Goal: Information Seeking & Learning: Learn about a topic

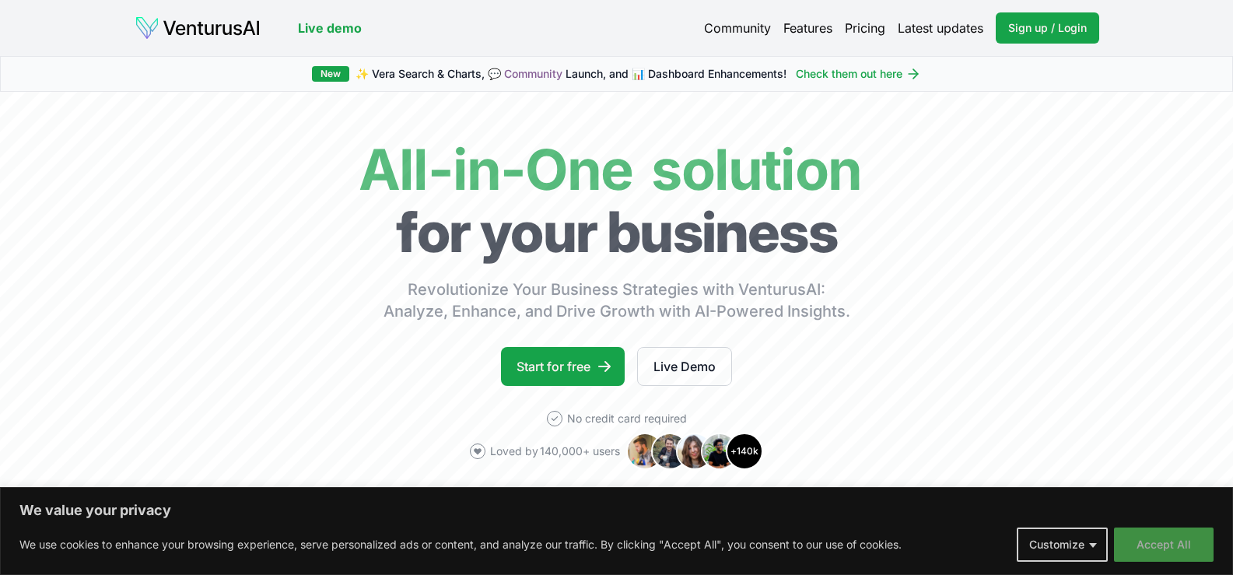
click at [1122, 543] on button "Accept All" at bounding box center [1164, 544] width 100 height 34
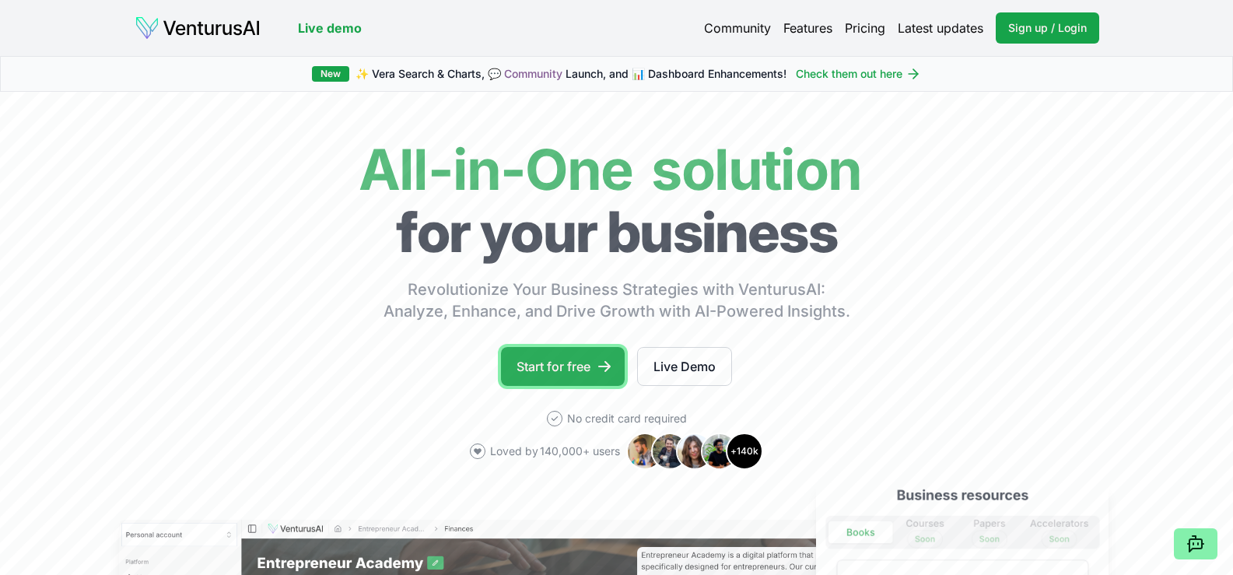
click at [590, 370] on link "Start for free" at bounding box center [563, 366] width 124 height 39
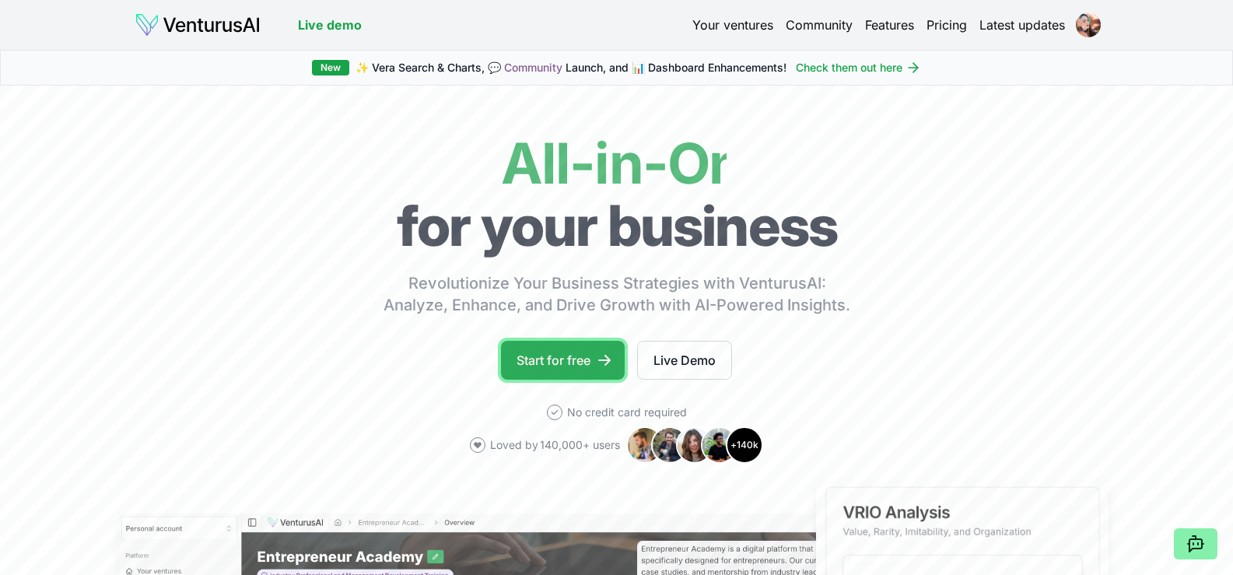
click at [600, 366] on icon at bounding box center [605, 360] width 16 height 16
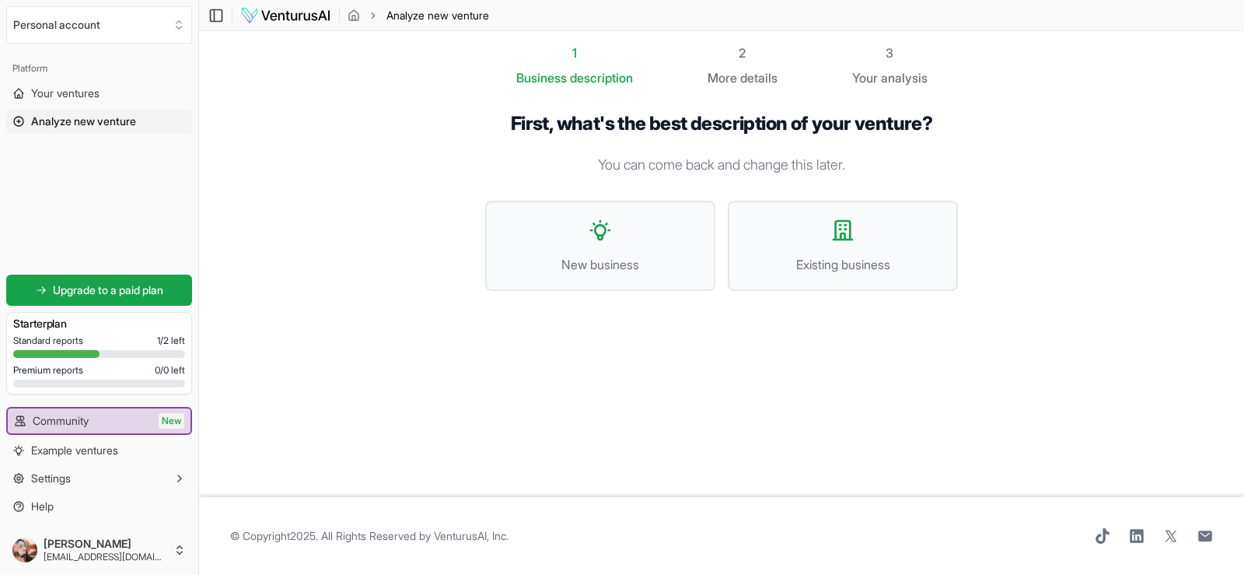
click at [124, 342] on div "Standard reports 1 / 2 left" at bounding box center [99, 340] width 172 height 12
click at [68, 333] on div "Starter plan" at bounding box center [99, 324] width 172 height 22
click at [53, 295] on span "Upgrade to a paid plan" at bounding box center [108, 290] width 110 height 16
click at [125, 338] on div "Standard reports 1 / 2 left" at bounding box center [99, 340] width 172 height 12
click at [572, 261] on span "New business" at bounding box center [600, 264] width 196 height 19
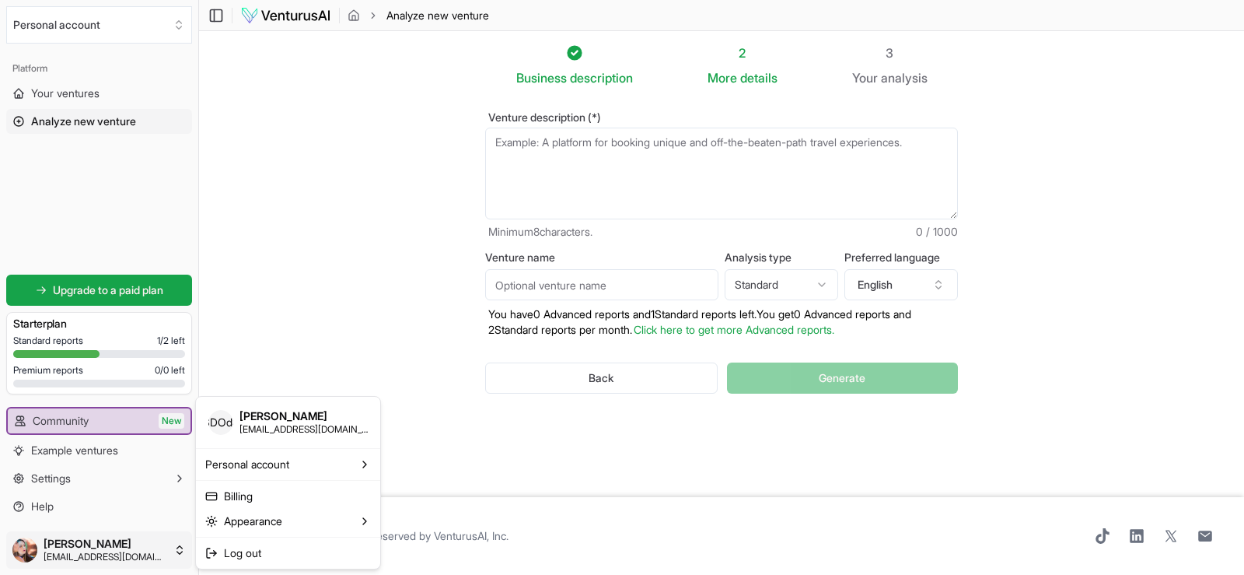
click at [135, 539] on html "We value your privacy We use cookies to enhance your browsing experience, serve…" at bounding box center [622, 287] width 1244 height 575
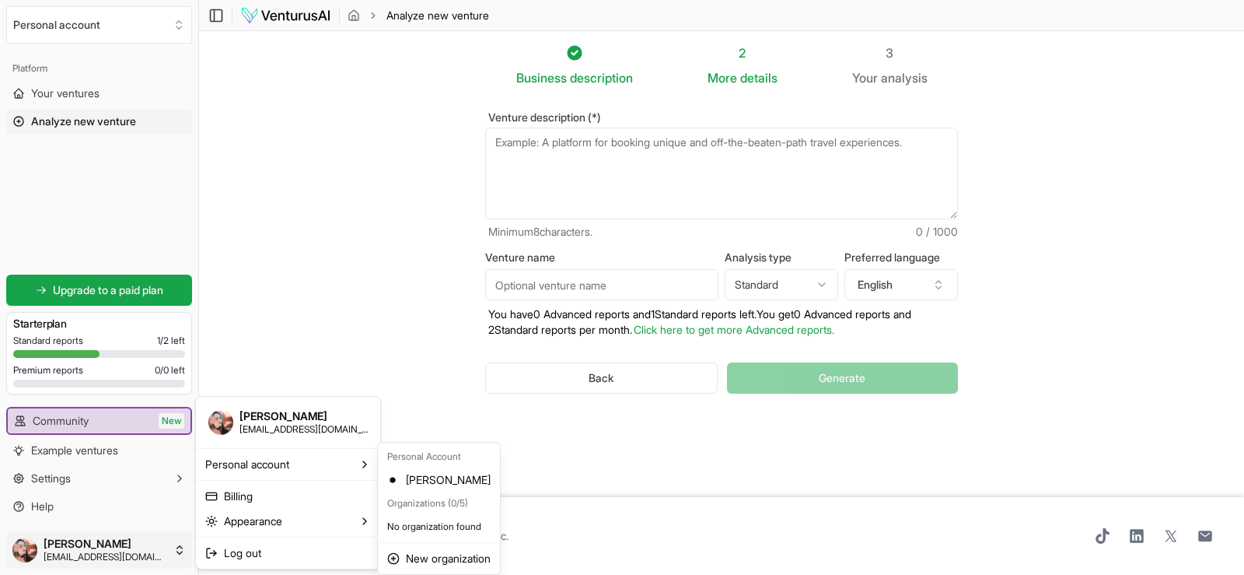
click at [270, 422] on span "Samara De Oliveira da Silva" at bounding box center [304, 416] width 128 height 14
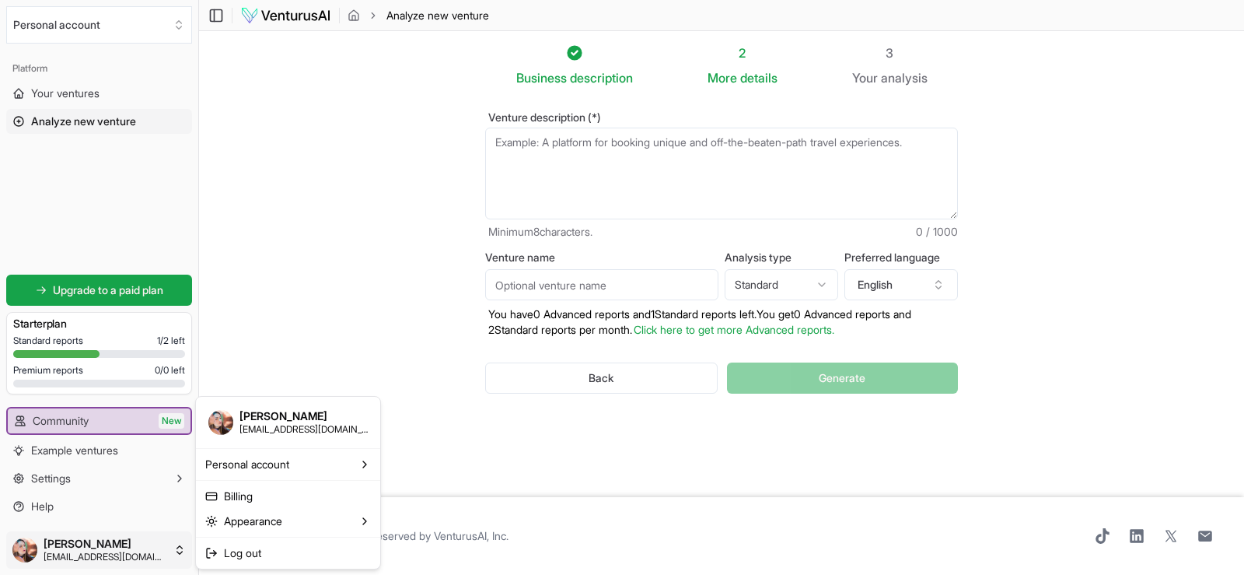
click at [105, 348] on html "We value your privacy We use cookies to enhance your browsing experience, serve…" at bounding box center [622, 287] width 1244 height 575
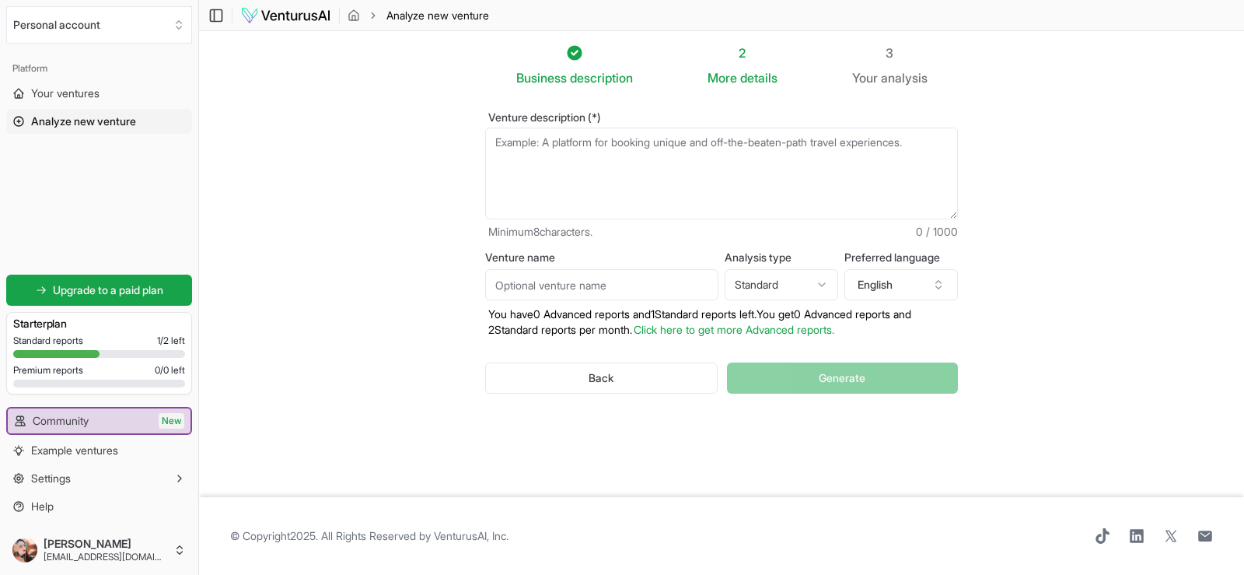
click at [77, 332] on div "Starter plan" at bounding box center [99, 324] width 172 height 22
click at [40, 330] on h3 "Starter plan" at bounding box center [99, 324] width 172 height 16
click at [36, 294] on icon at bounding box center [41, 290] width 11 height 11
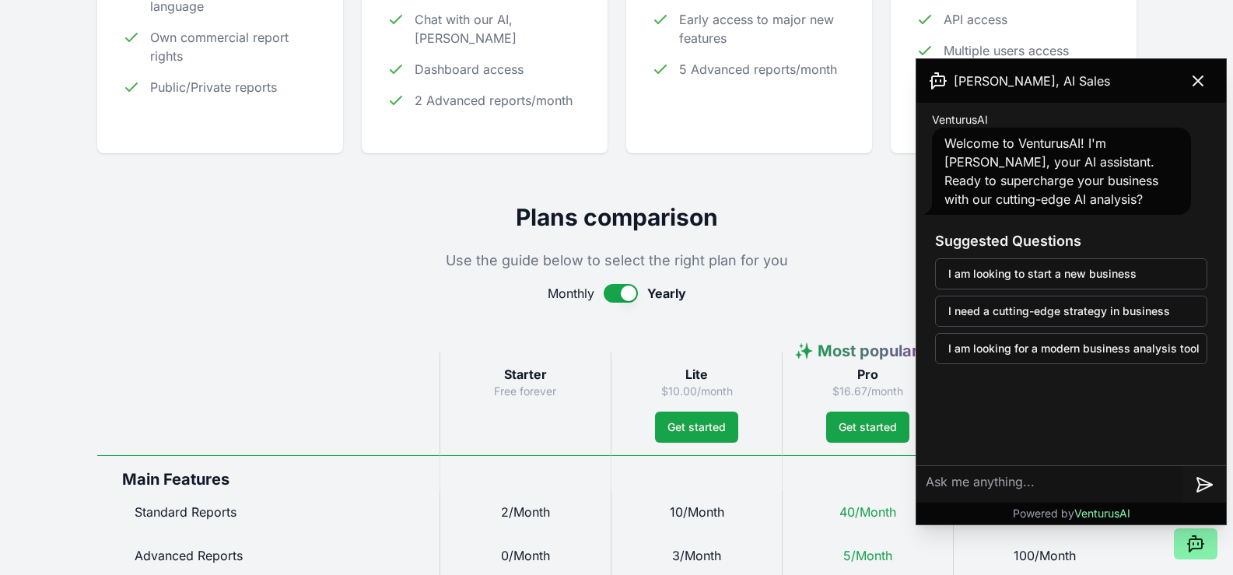
scroll to position [778, 0]
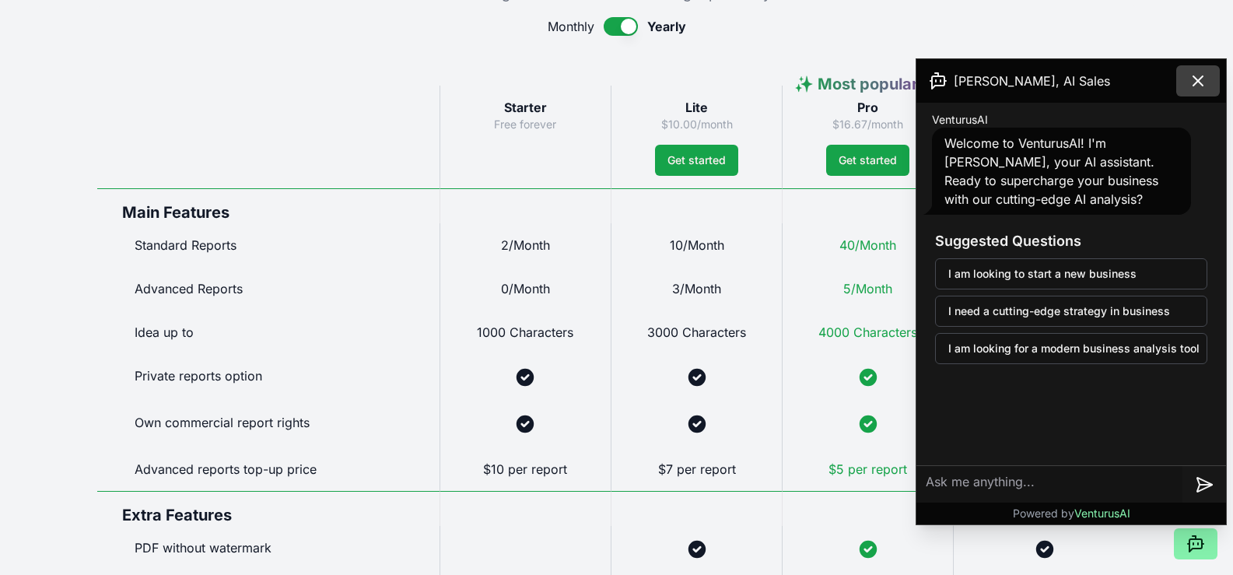
click at [1195, 75] on icon at bounding box center [1197, 81] width 19 height 19
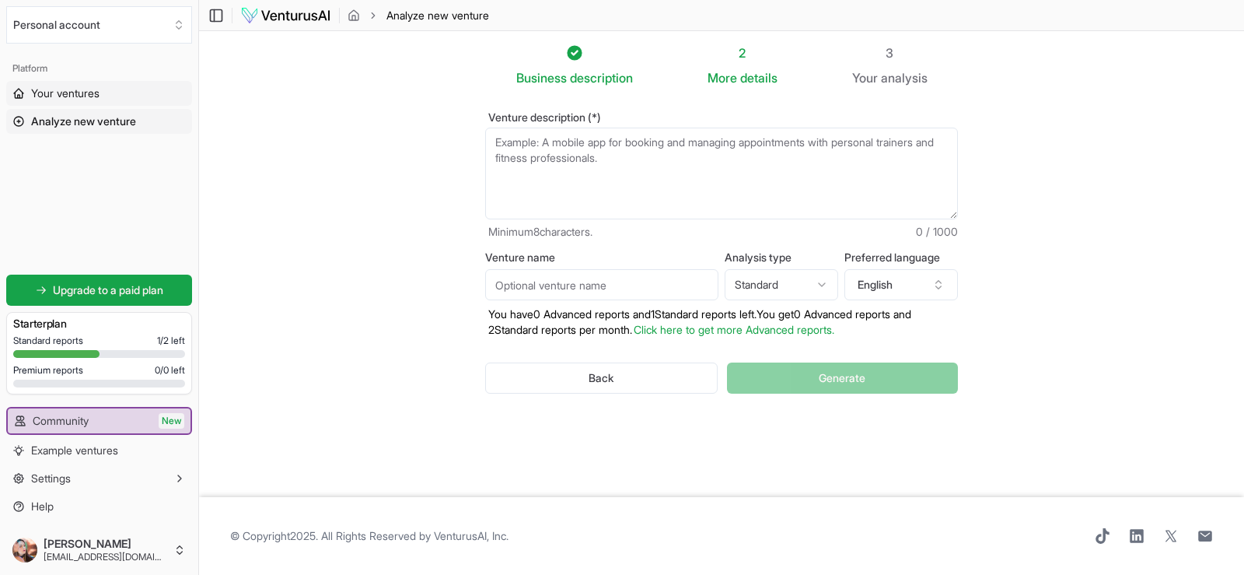
click at [63, 100] on span "Your ventures" at bounding box center [65, 94] width 68 height 16
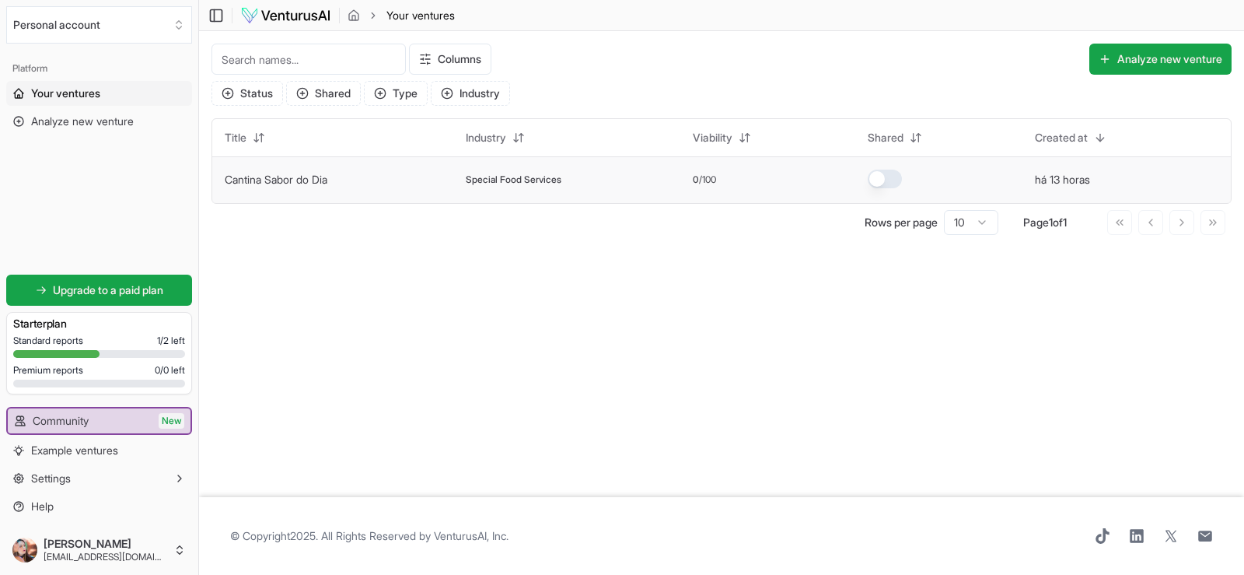
click at [306, 188] on td "Cantina Sabor do Dia" at bounding box center [332, 179] width 241 height 47
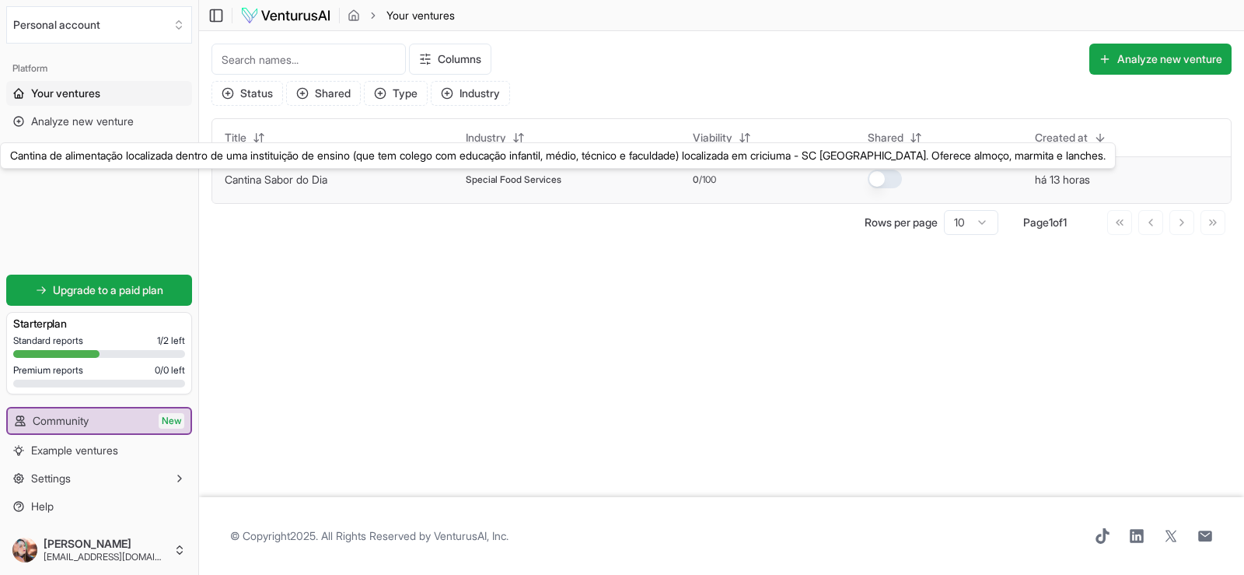
click at [304, 177] on link "Cantina Sabor do Dia" at bounding box center [276, 179] width 103 height 13
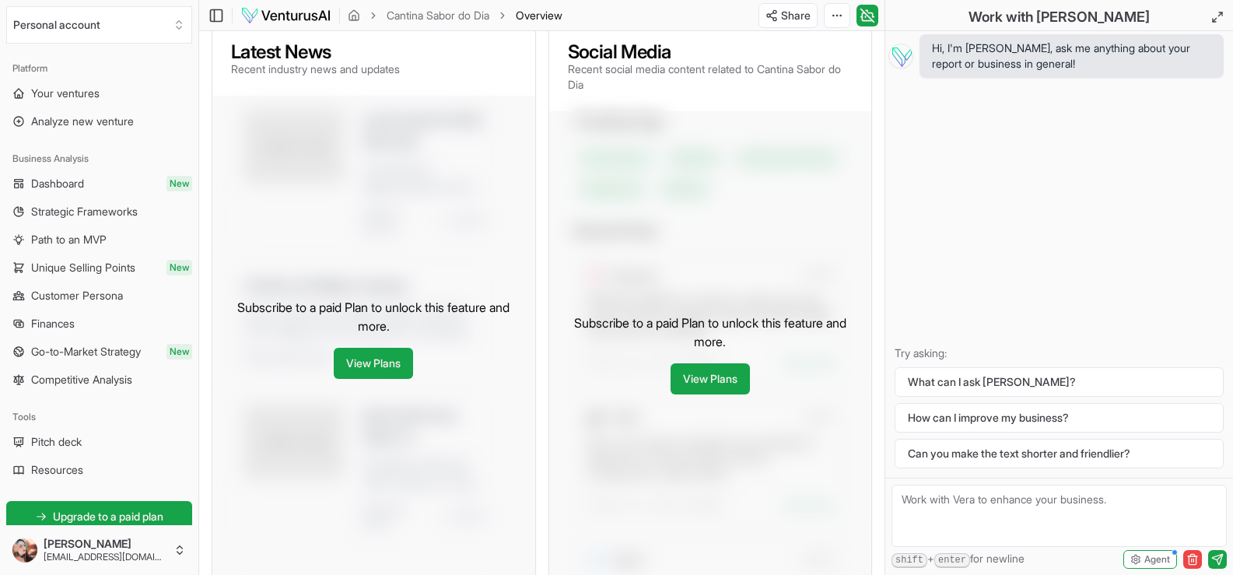
scroll to position [467, 0]
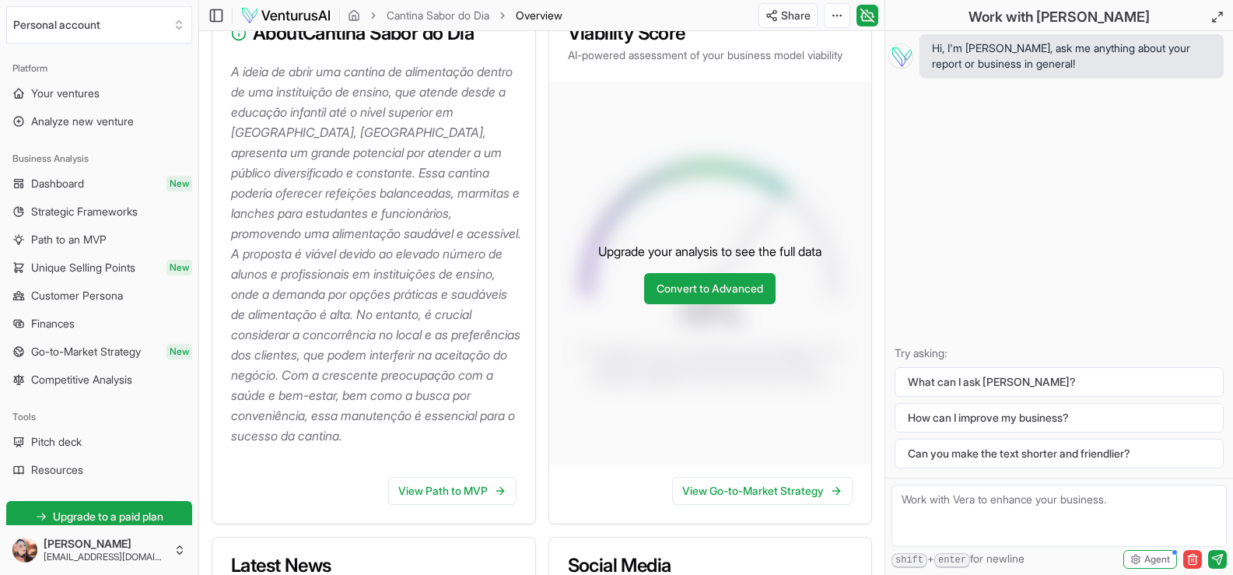
click at [426, 261] on p "A ideia de abrir uma cantina de alimentação dentro de uma instituição de ensino…" at bounding box center [377, 253] width 292 height 384
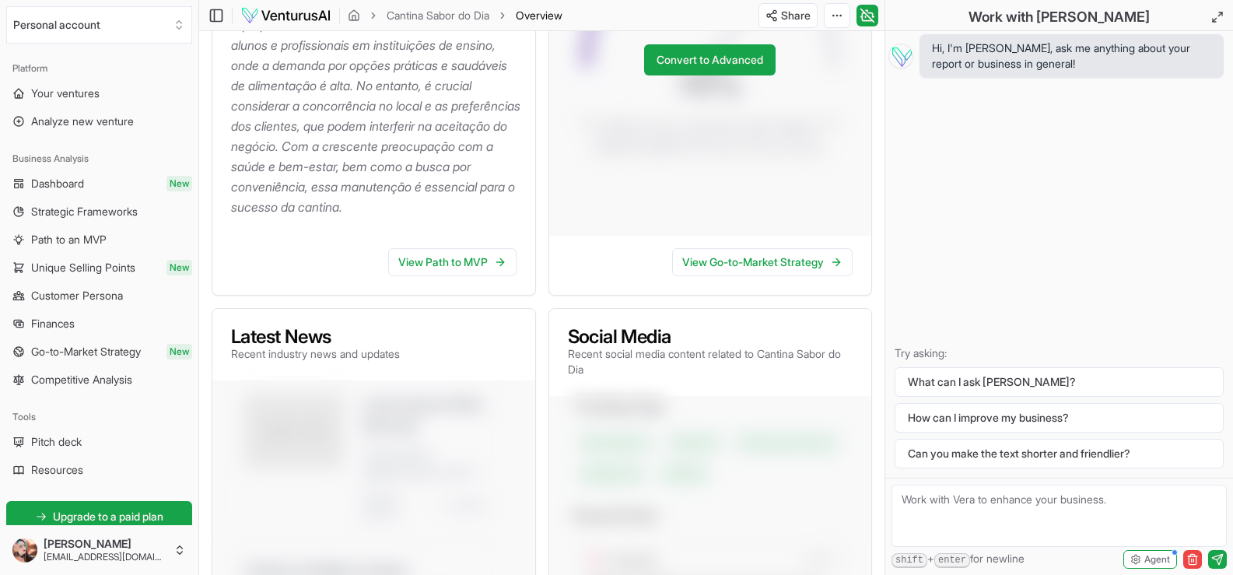
scroll to position [622, 0]
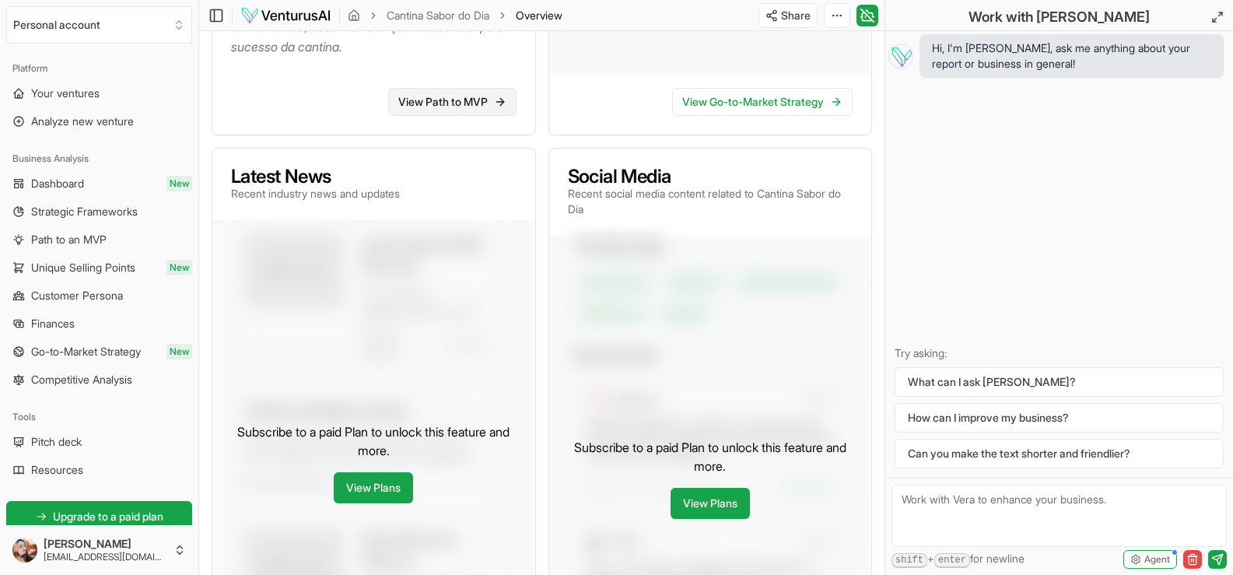
click at [436, 116] on link "View Path to MVP" at bounding box center [452, 102] width 128 height 28
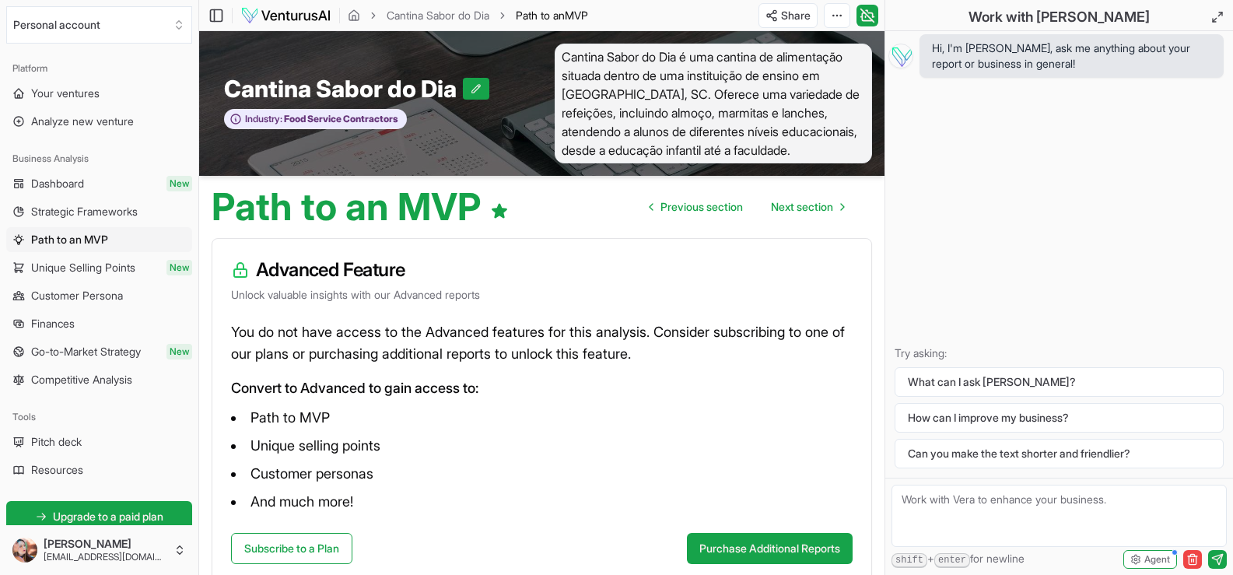
scroll to position [99, 0]
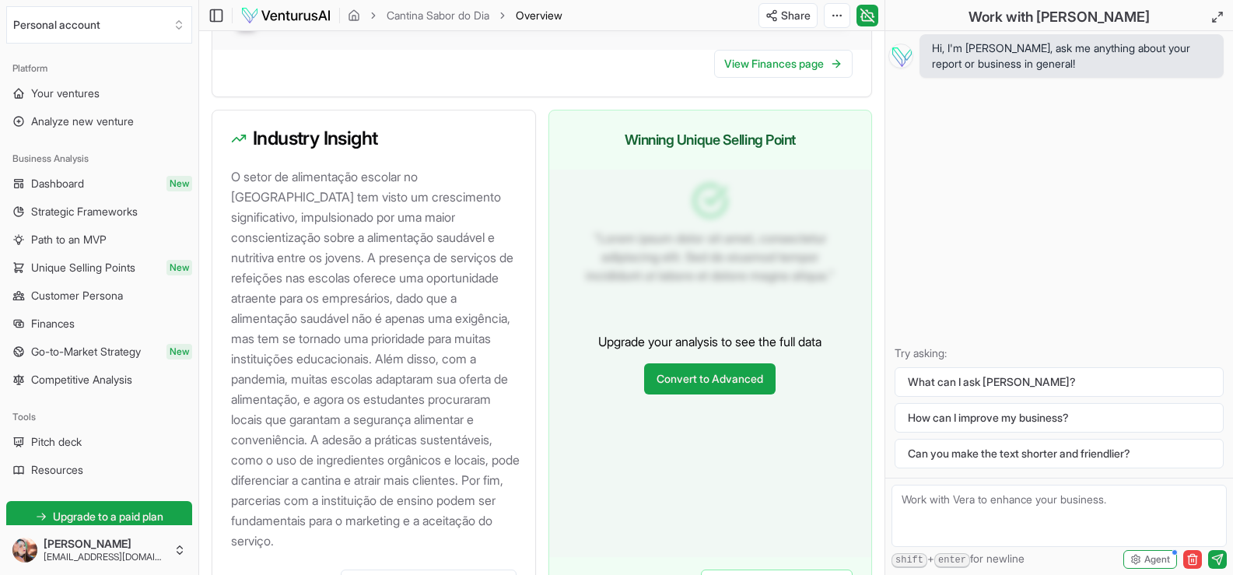
scroll to position [1789, 0]
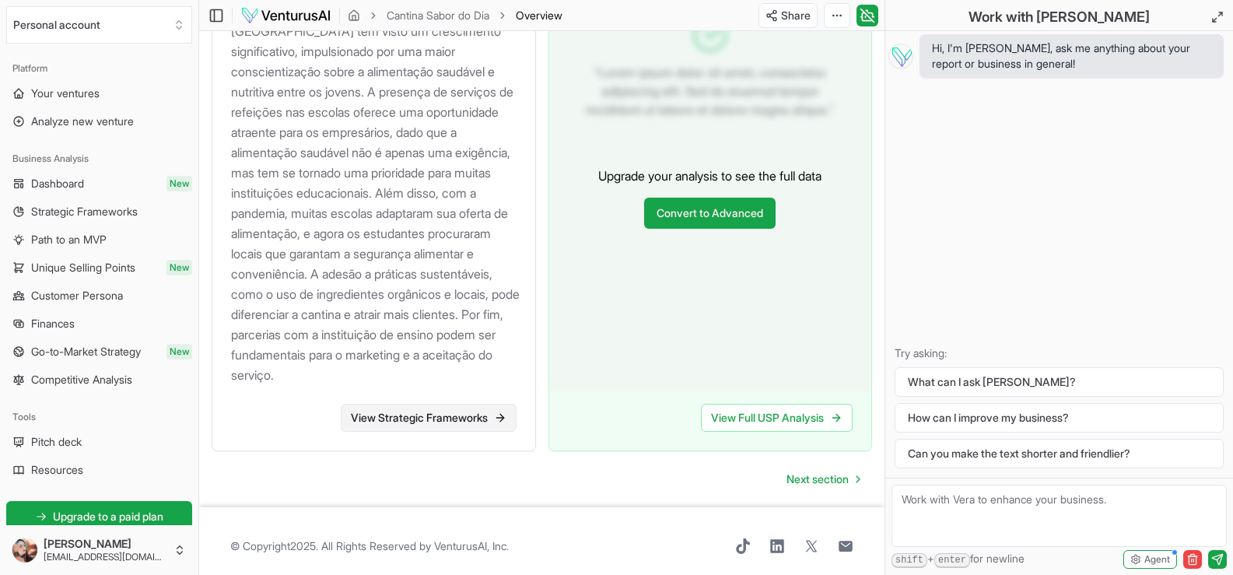
click at [412, 432] on link "View Strategic Frameworks" at bounding box center [429, 418] width 176 height 28
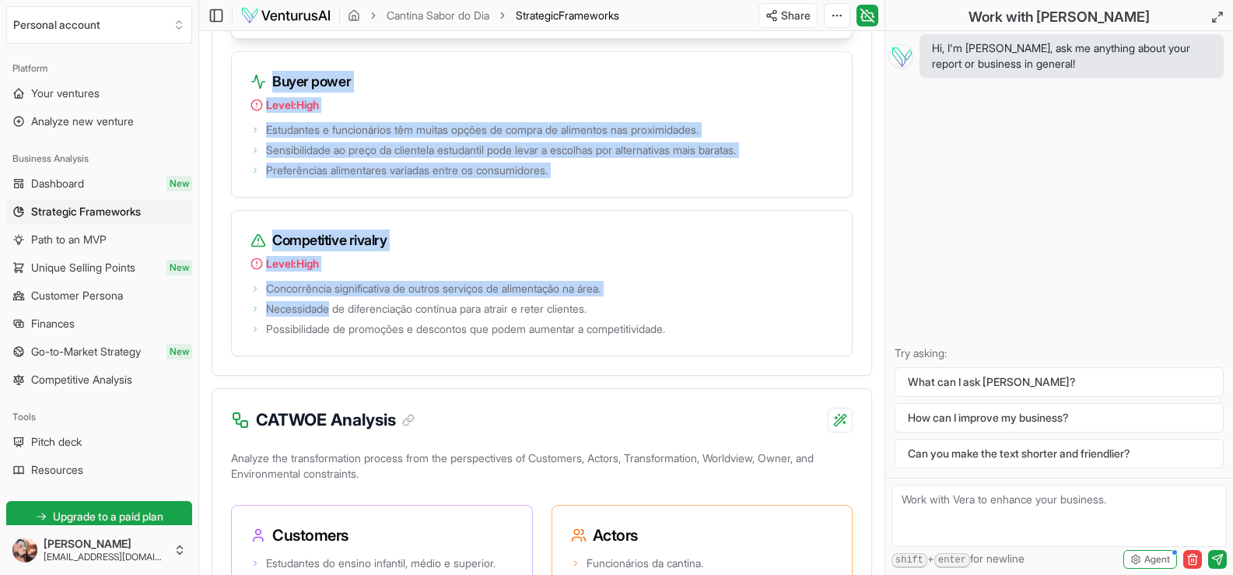
scroll to position [2800, 0]
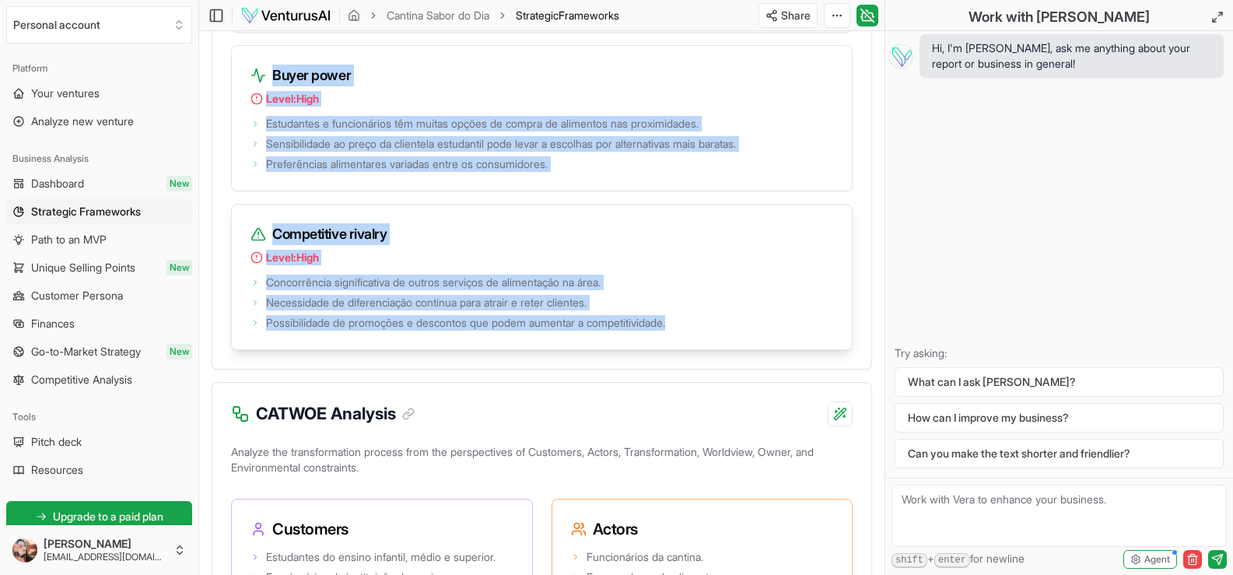
drag, startPoint x: 255, startPoint y: 327, endPoint x: 697, endPoint y: 404, distance: 448.4
copy div "Porter's Five Forces Analysis Assess the competitive landscape using Porter's f…"
click at [422, 245] on h3 "Competitive rivalry" at bounding box center [541, 234] width 583 height 22
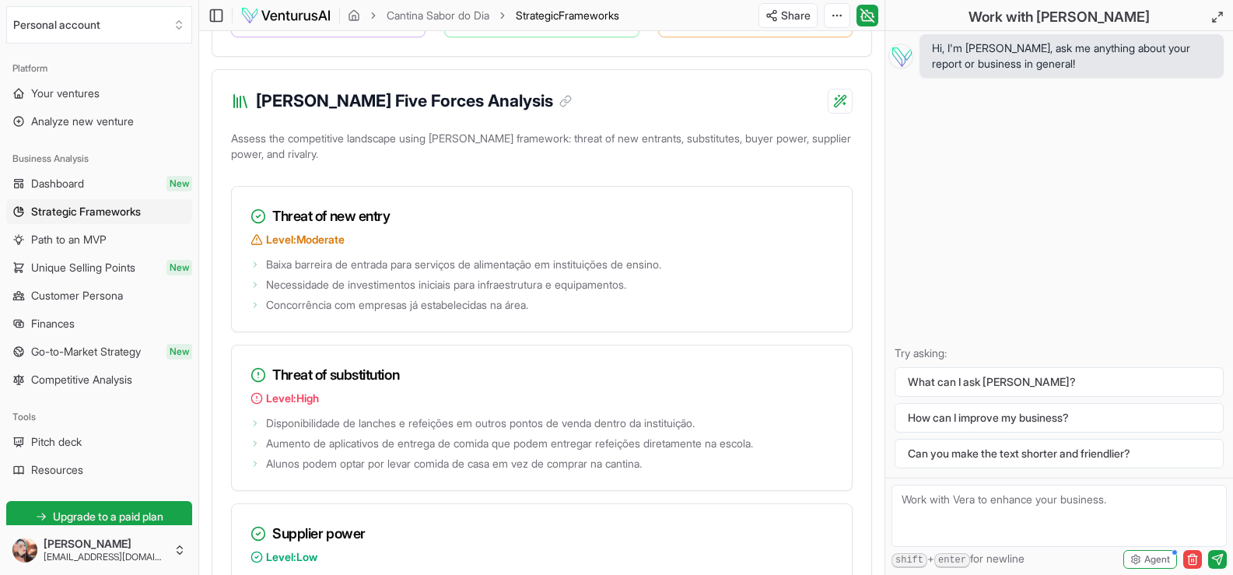
scroll to position [2178, 0]
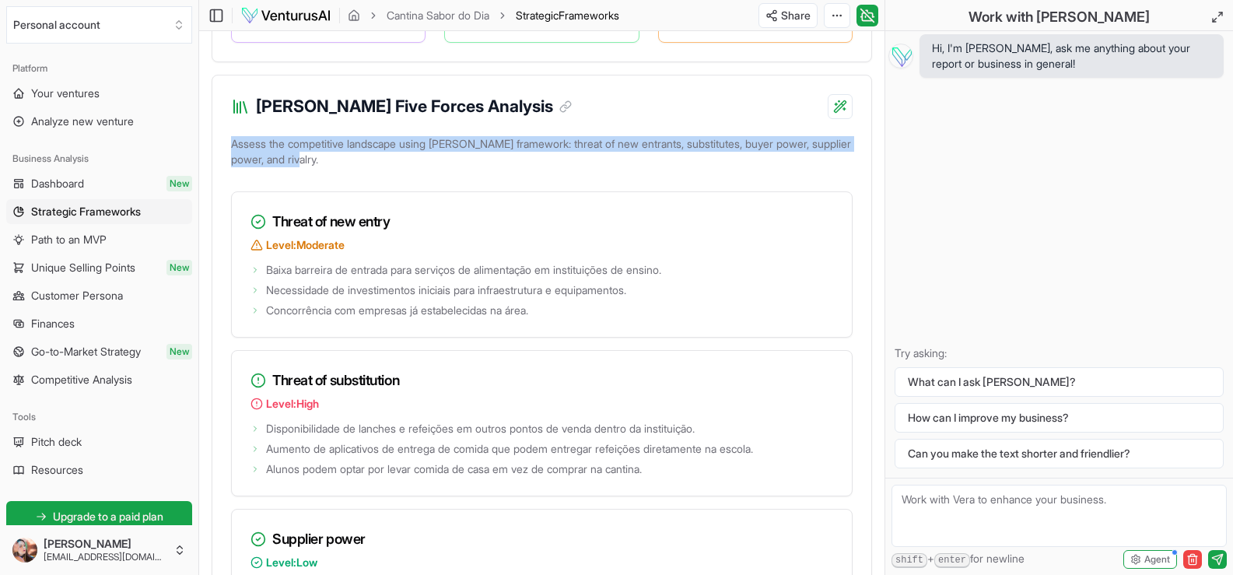
drag, startPoint x: 317, startPoint y: 231, endPoint x: 228, endPoint y: 200, distance: 94.7
click at [228, 200] on div "Assess the competitive landscape using Porter's framework: threat of new entran…" at bounding box center [541, 562] width 659 height 858
copy p "Assess the competitive landscape using Porter's framework: threat of new entran…"
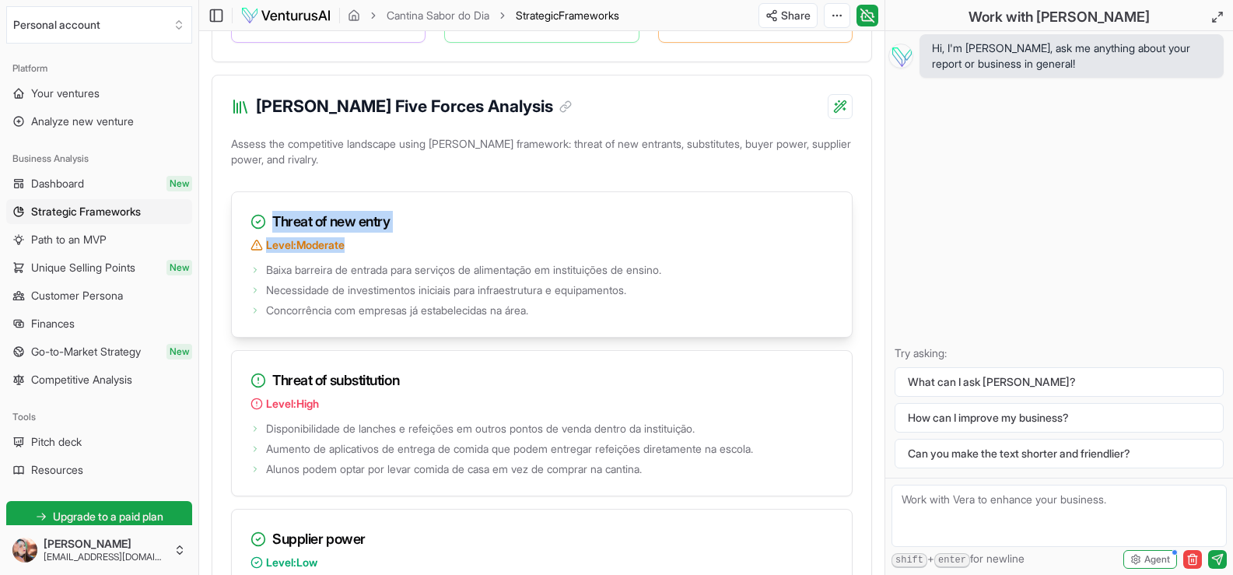
drag, startPoint x: 383, startPoint y: 308, endPoint x: 264, endPoint y: 279, distance: 122.4
click at [264, 259] on div "Threat of new entry Level: Moderate" at bounding box center [542, 225] width 620 height 67
copy div "Threat of new entry Level: Moderate"
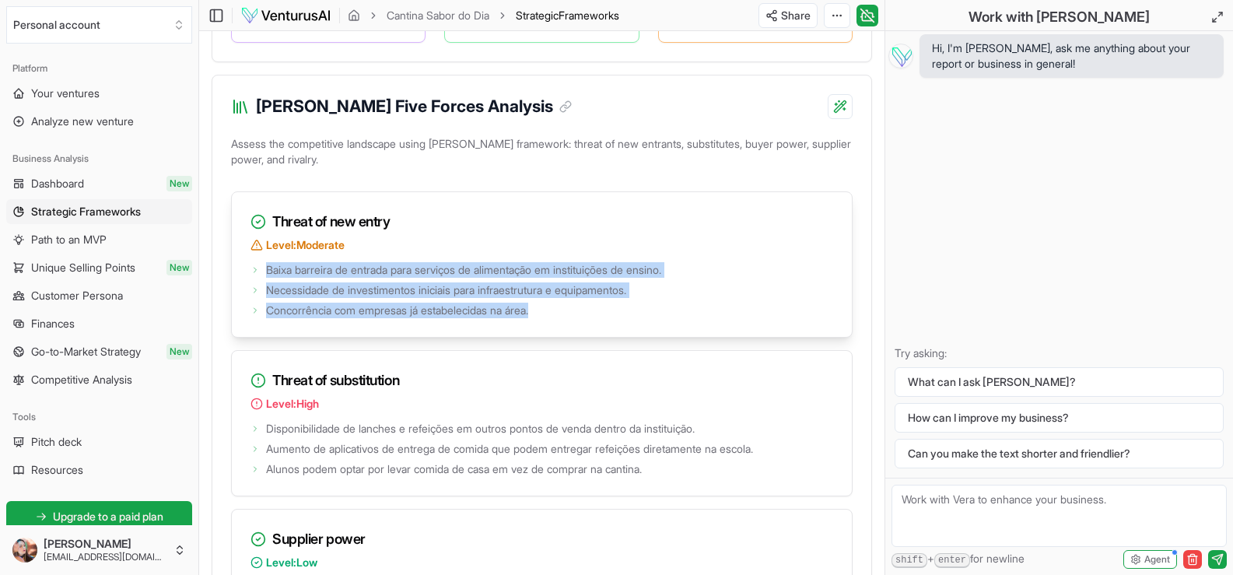
drag, startPoint x: 268, startPoint y: 332, endPoint x: 551, endPoint y: 386, distance: 288.9
click at [551, 337] on div "Baixa barreira de entrada para serviços de alimentação em instituições de ensin…" at bounding box center [542, 298] width 620 height 78
copy ul "Baixa barreira de entrada para serviços de alimentação em instituições de ensin…"
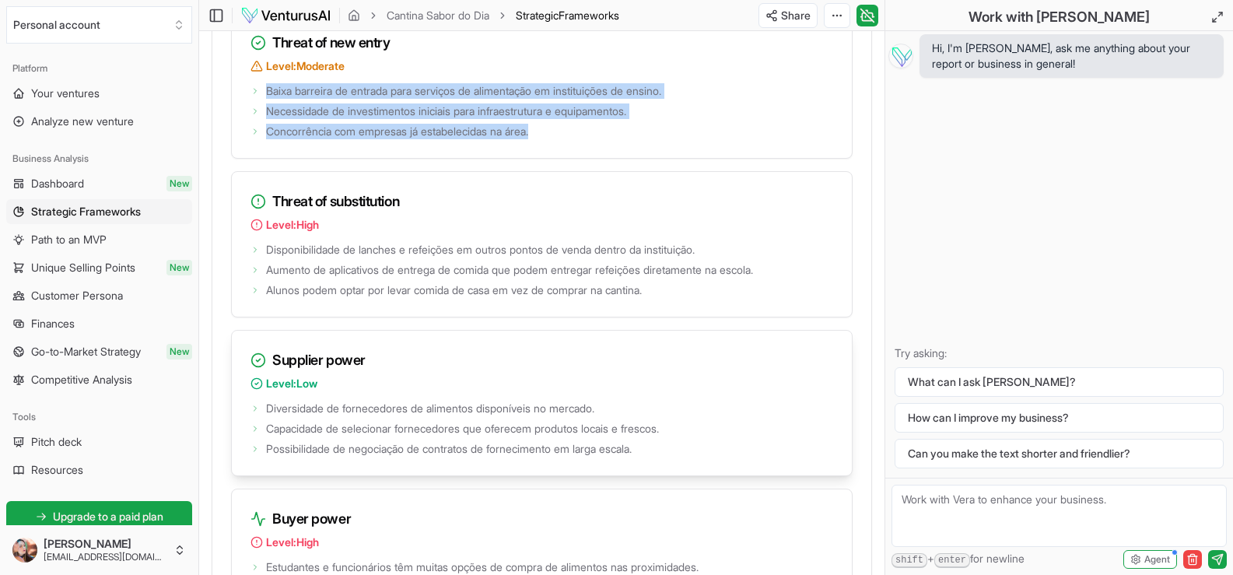
scroll to position [2411, 0]
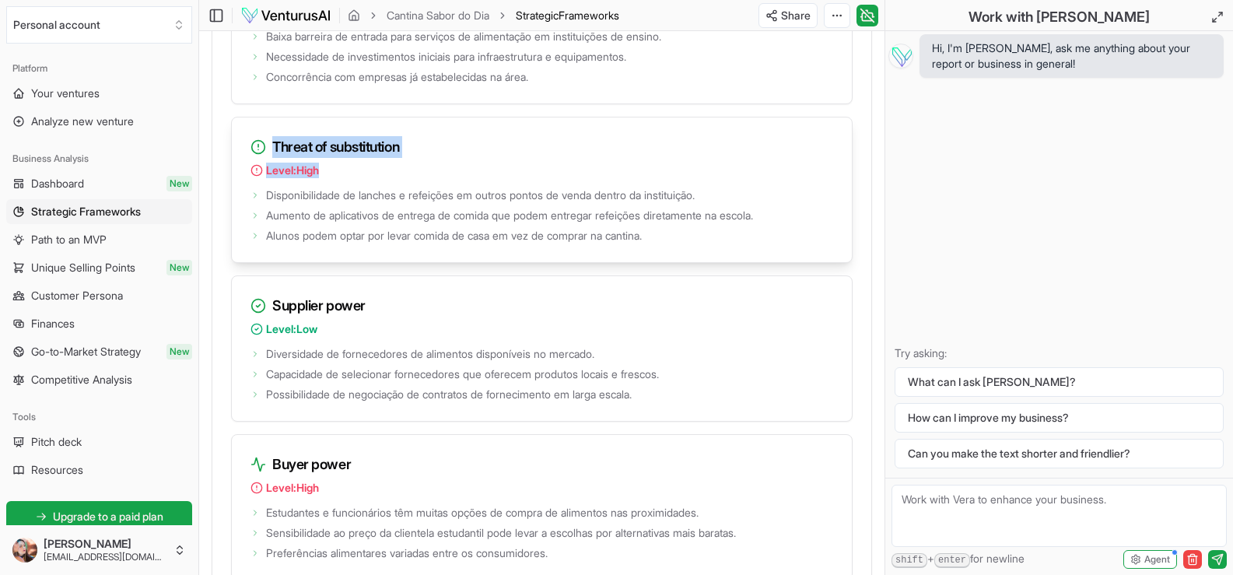
drag, startPoint x: 365, startPoint y: 236, endPoint x: 274, endPoint y: 205, distance: 96.2
click at [274, 184] on div "Threat of substitution Level: High" at bounding box center [542, 150] width 620 height 67
copy div "Threat of substitution Level: High"
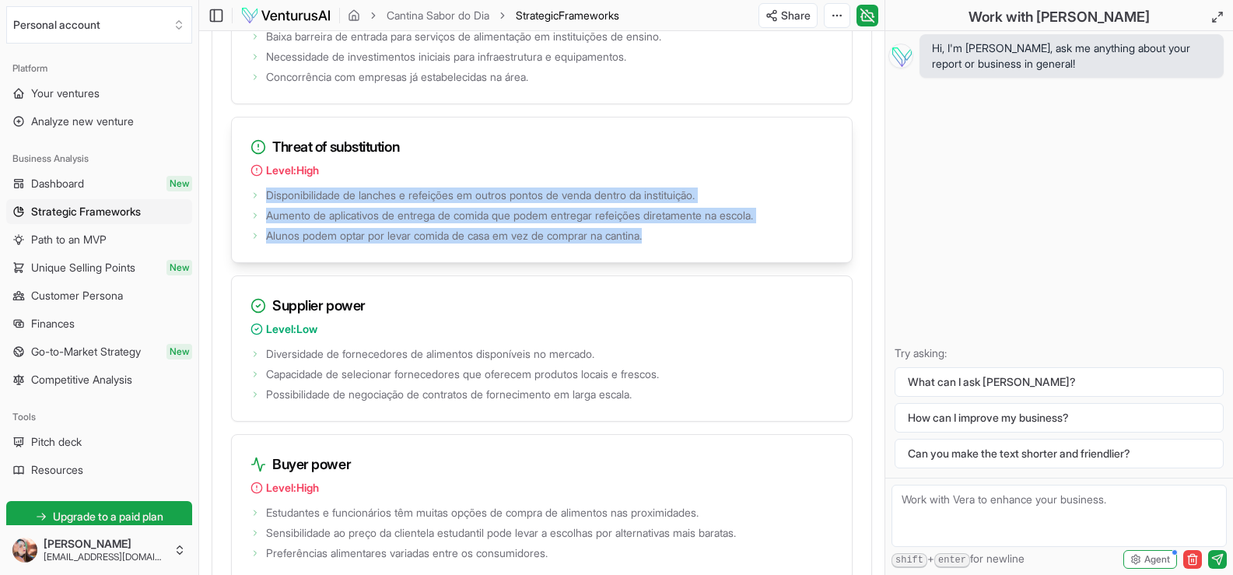
drag, startPoint x: 267, startPoint y: 258, endPoint x: 677, endPoint y: 317, distance: 414.0
click at [677, 262] on div "Disponibilidade de lanches e refeições em outros pontos de venda dentro da inst…" at bounding box center [542, 223] width 620 height 78
copy ul "Disponibilidade de lanches e refeições em outros pontos de venda dentro da inst…"
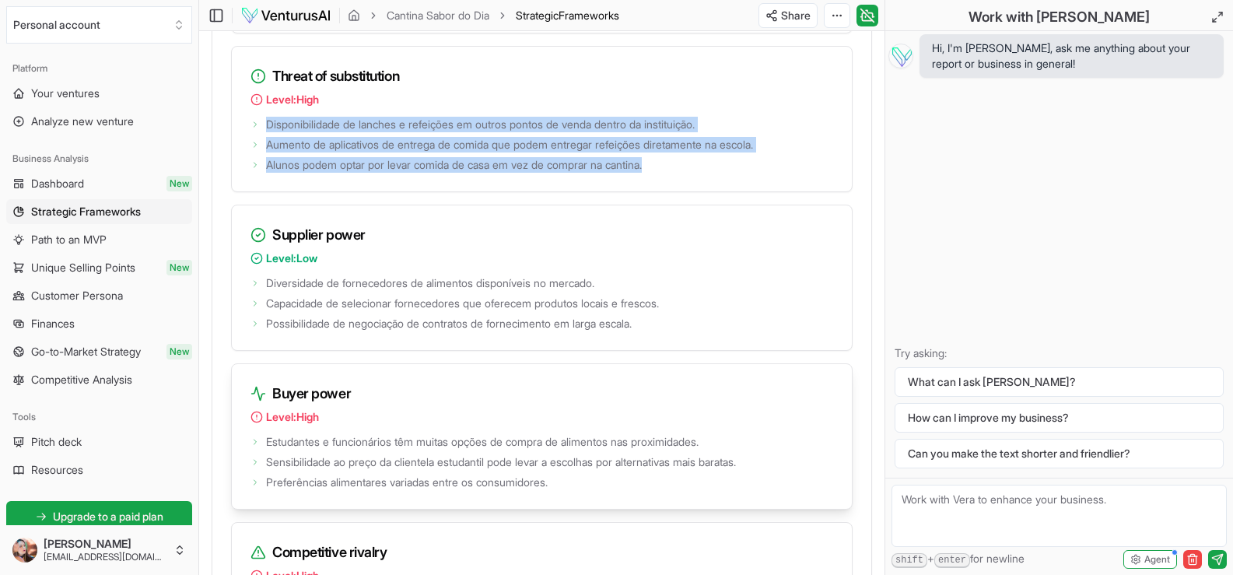
scroll to position [2567, 0]
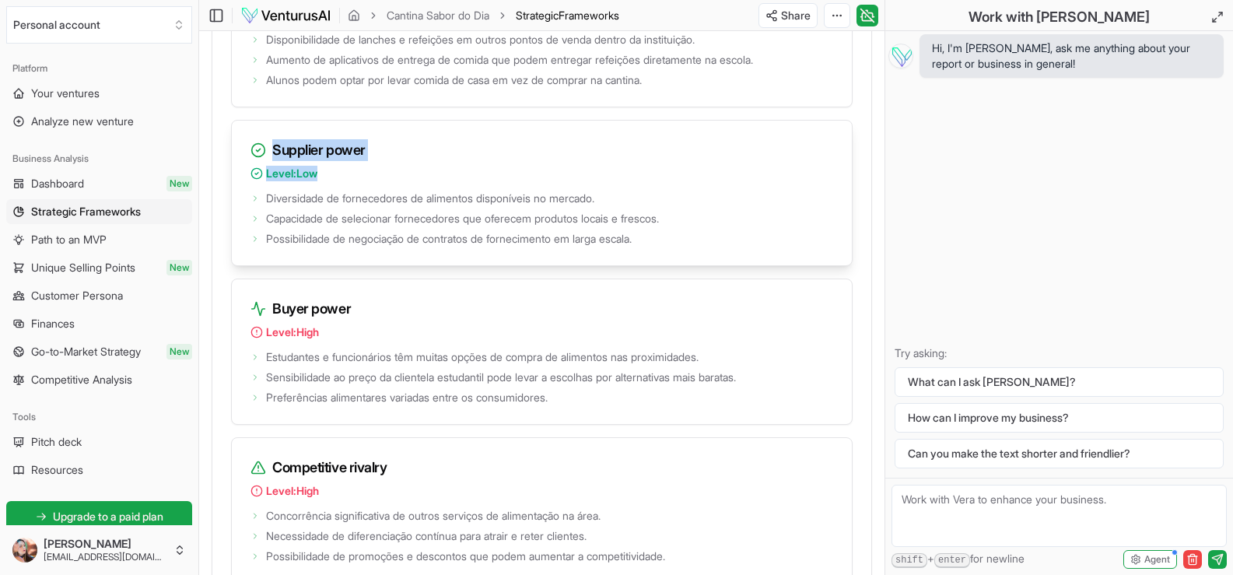
drag, startPoint x: 351, startPoint y: 245, endPoint x: 249, endPoint y: 204, distance: 109.9
click at [249, 187] on div "Supplier power Level: Low" at bounding box center [542, 154] width 620 height 67
copy div "Supplier power Level: Low"
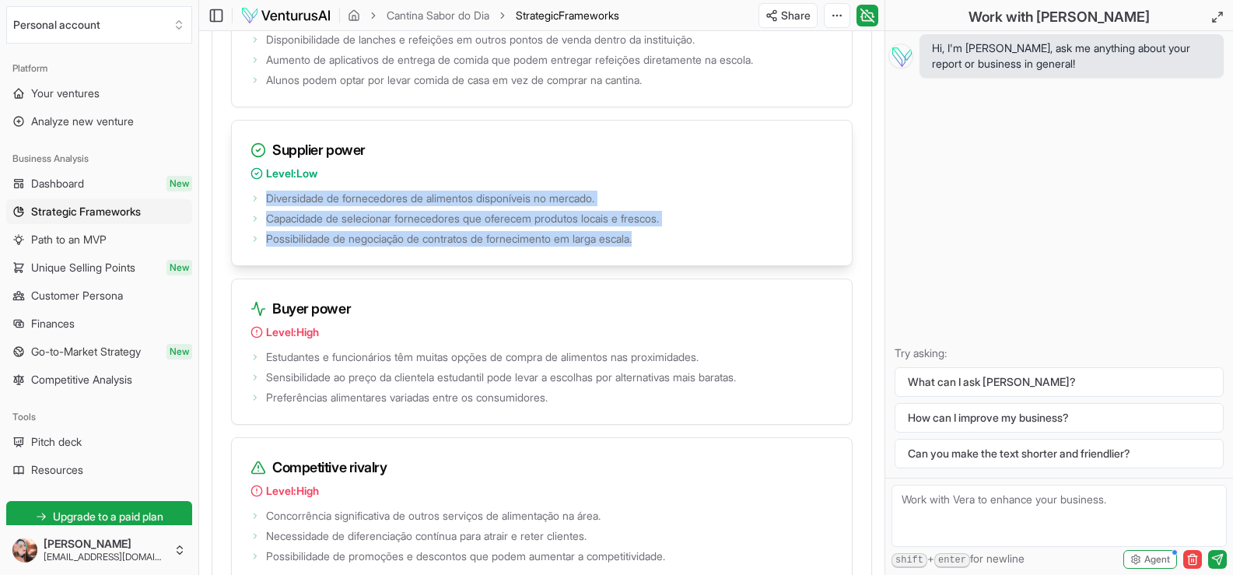
drag, startPoint x: 660, startPoint y: 306, endPoint x: 255, endPoint y: 258, distance: 407.2
click at [255, 247] on ul "Diversidade de fornecedores de alimentos disponíveis no mercado. Capacidade de …" at bounding box center [541, 216] width 583 height 59
copy ul "Diversidade de fornecedores de alimentos disponíveis no mercado. Capacidade de …"
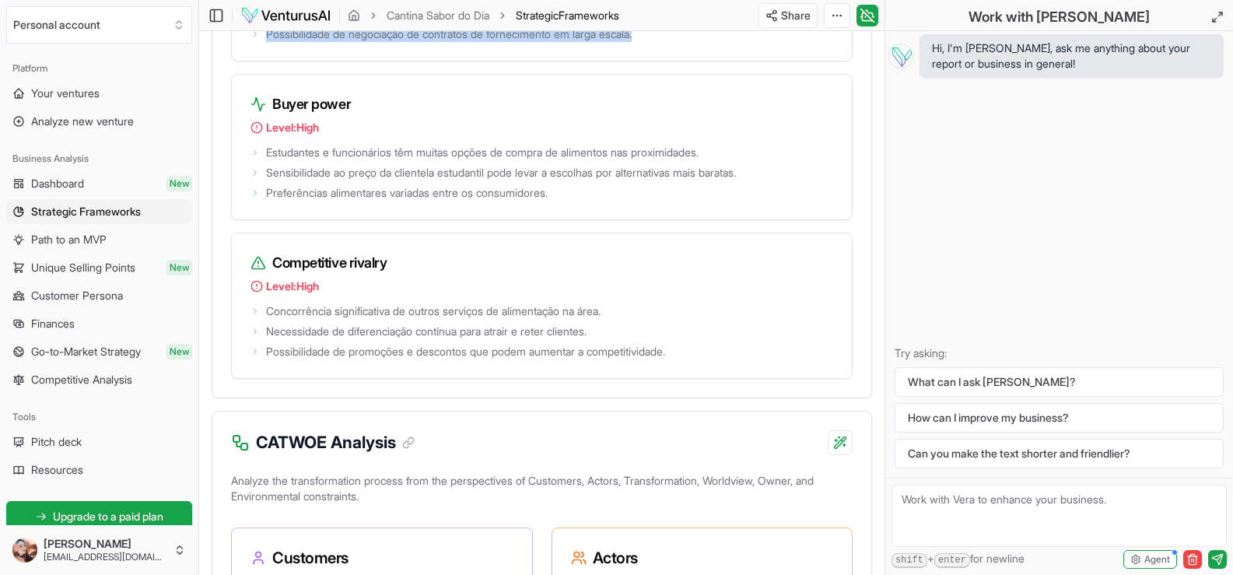
scroll to position [2800, 0]
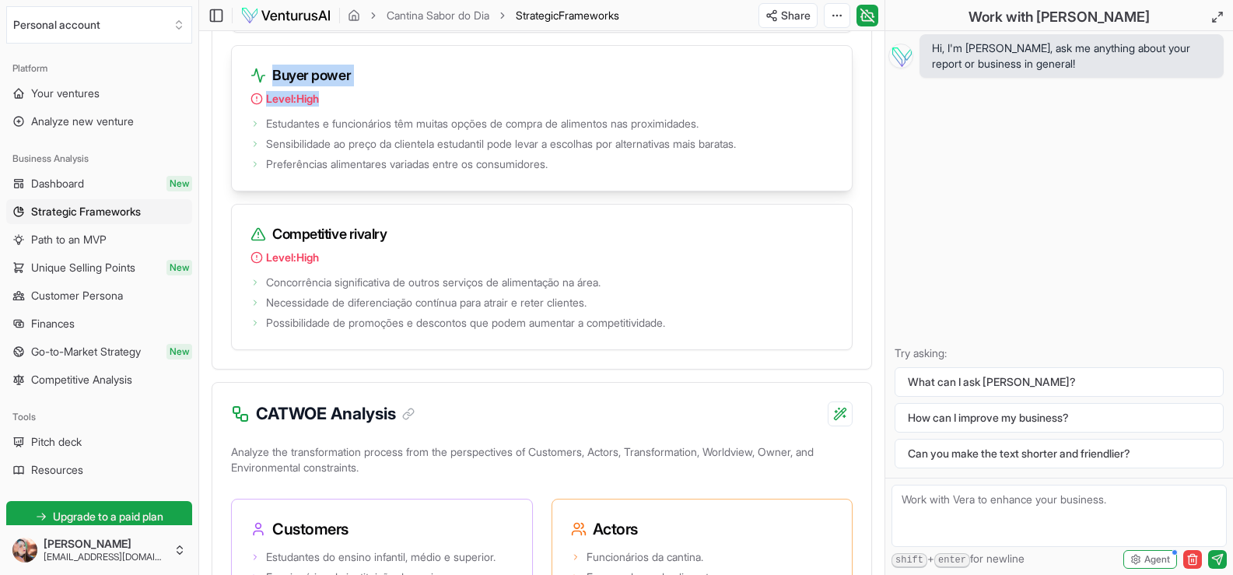
drag, startPoint x: 353, startPoint y: 166, endPoint x: 254, endPoint y: 134, distance: 104.8
click at [254, 113] on div "Buyer power Level: High" at bounding box center [542, 79] width 620 height 67
copy div "Buyer power Level: High"
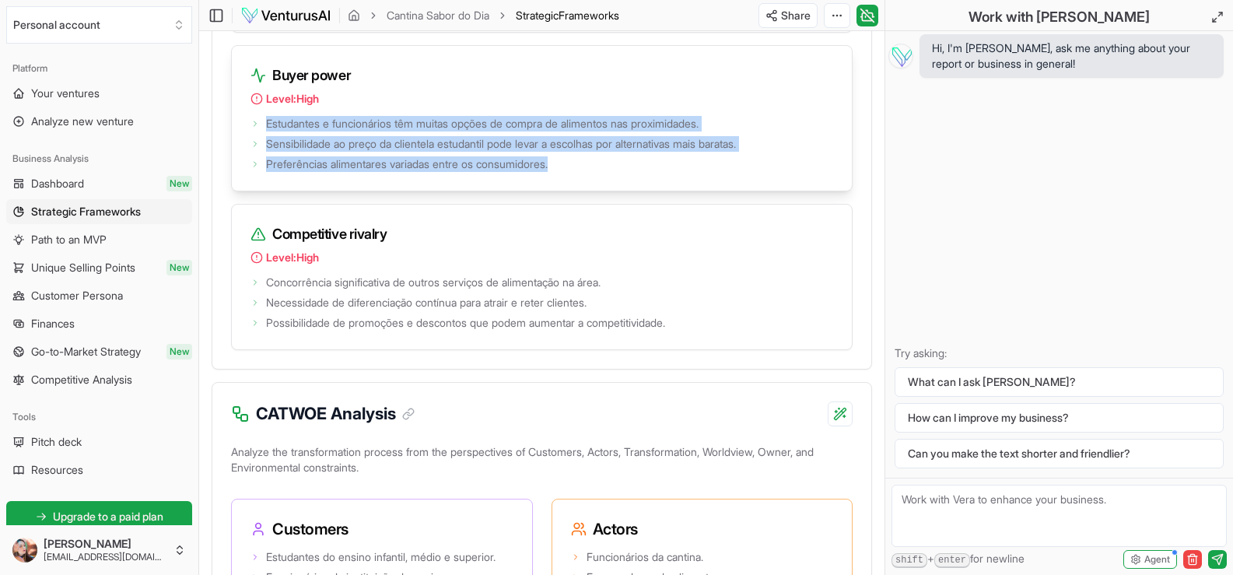
drag, startPoint x: 586, startPoint y: 230, endPoint x: 261, endPoint y: 190, distance: 328.4
click at [261, 172] on ul "Estudantes e funcionários têm muitas opções de compra de alimentos nas proximid…" at bounding box center [541, 142] width 583 height 59
copy ul "Estudantes e funcionários têm muitas opções de compra de alimentos nas proximid…"
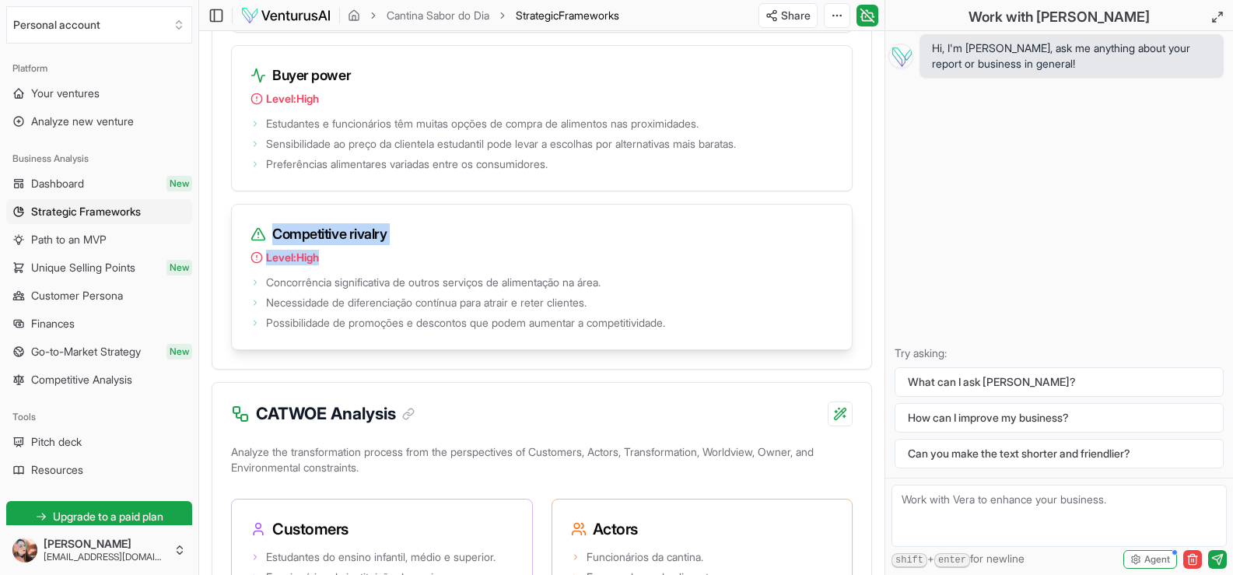
drag, startPoint x: 375, startPoint y: 322, endPoint x: 254, endPoint y: 292, distance: 124.3
click at [255, 271] on div "Competitive rivalry Level: High" at bounding box center [542, 238] width 620 height 67
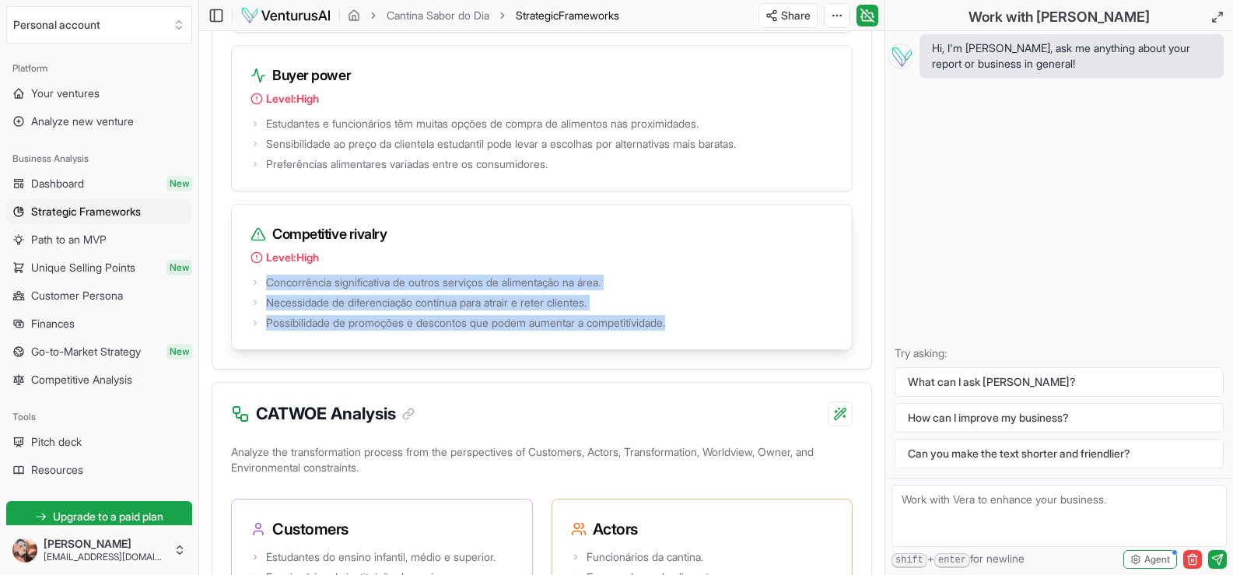
drag, startPoint x: 695, startPoint y: 391, endPoint x: 263, endPoint y: 338, distance: 435.8
click at [263, 331] on ul "Concorrência significativa de outros serviços de alimentação na área. Necessida…" at bounding box center [541, 300] width 583 height 59
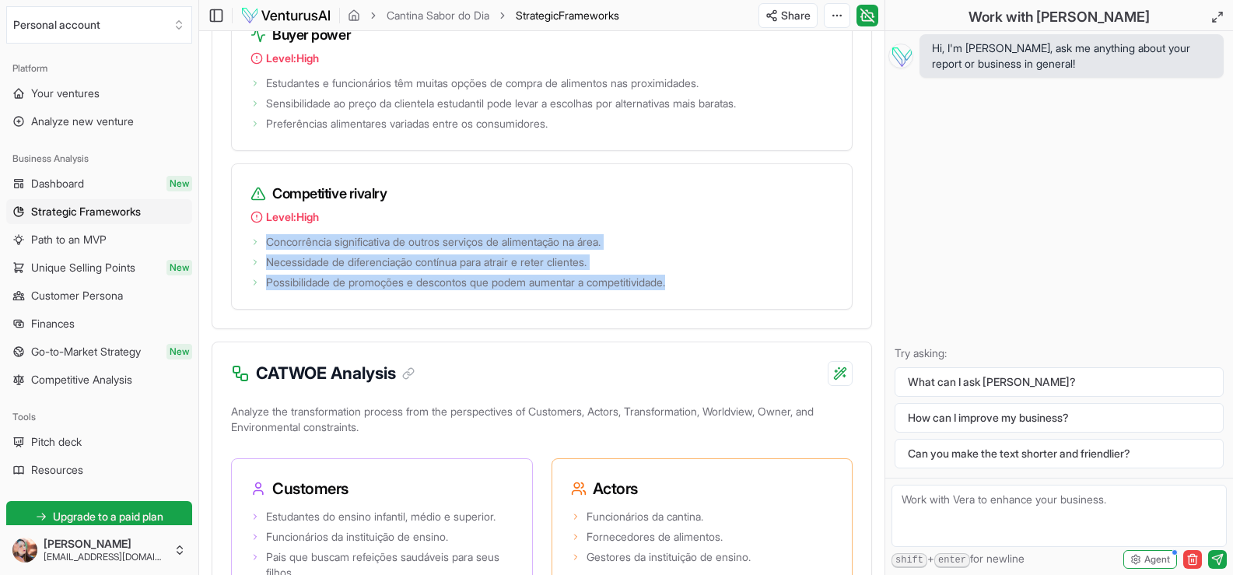
scroll to position [2878, 0]
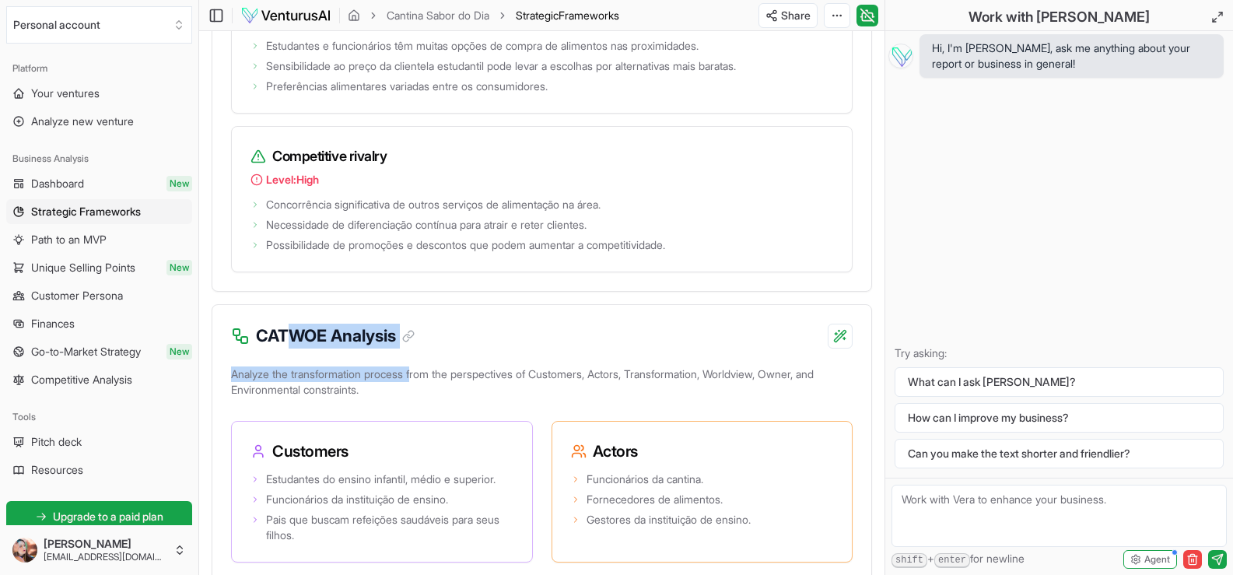
drag, startPoint x: 423, startPoint y: 423, endPoint x: 287, endPoint y: 397, distance: 138.5
click at [282, 407] on p "Analyze the transformation process from the perspectives of Customers, Actors, …" at bounding box center [541, 385] width 621 height 44
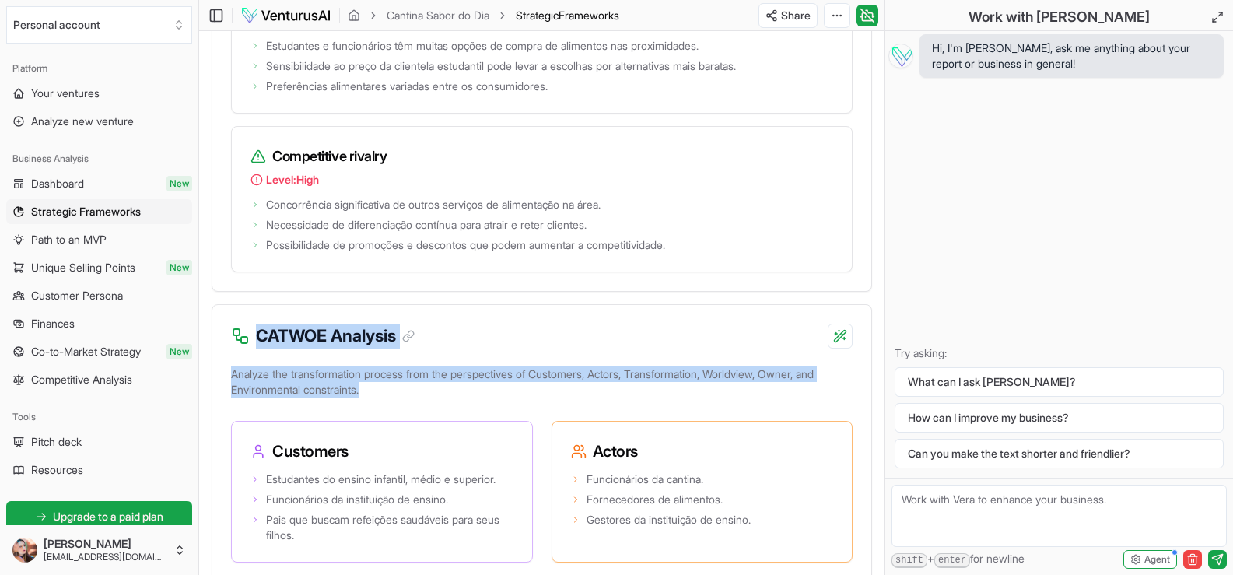
drag, startPoint x: 259, startPoint y: 397, endPoint x: 380, endPoint y: 462, distance: 137.1
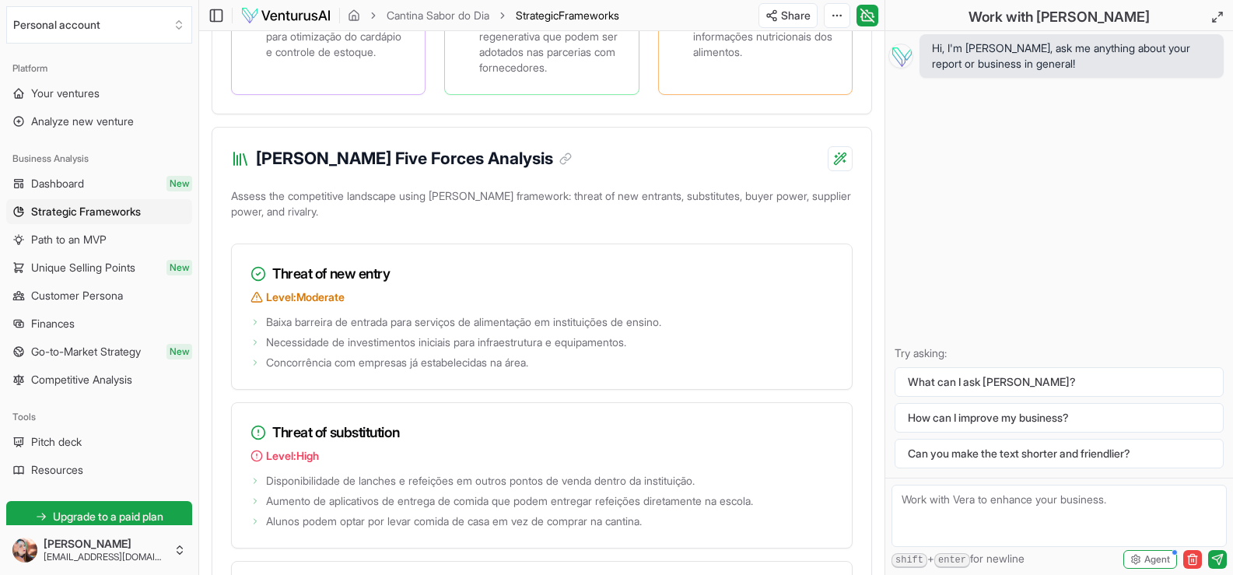
scroll to position [2113, 0]
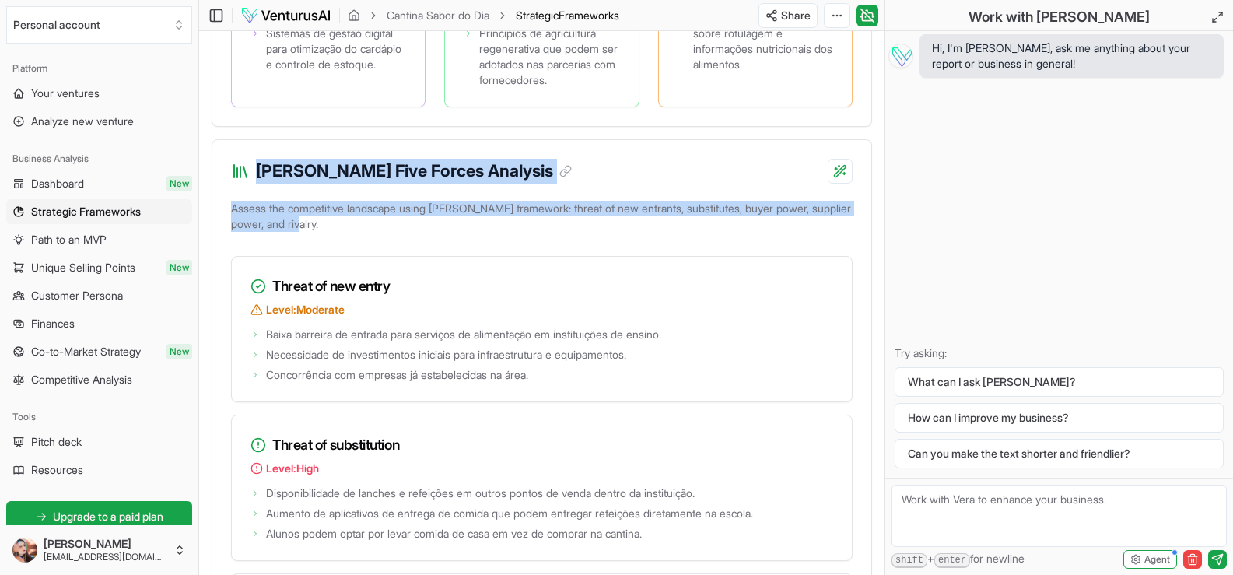
drag, startPoint x: 257, startPoint y: 229, endPoint x: 484, endPoint y: 293, distance: 235.1
